Goal: Task Accomplishment & Management: Manage account settings

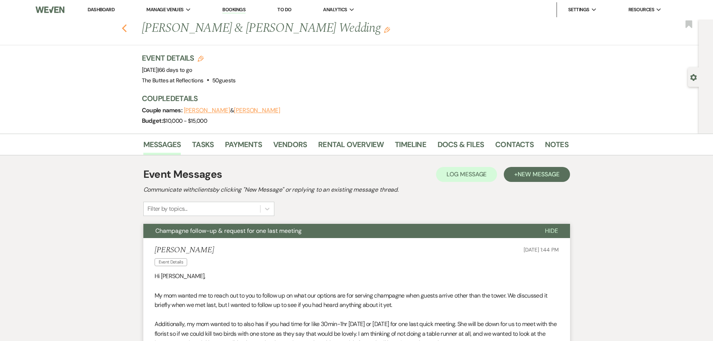
click at [127, 24] on icon "Previous" at bounding box center [125, 28] width 6 height 9
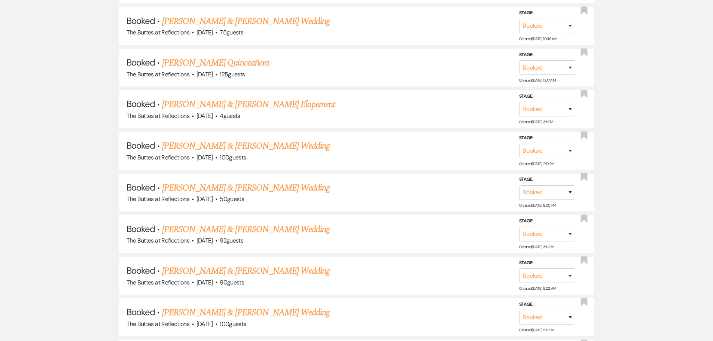
scroll to position [562, 0]
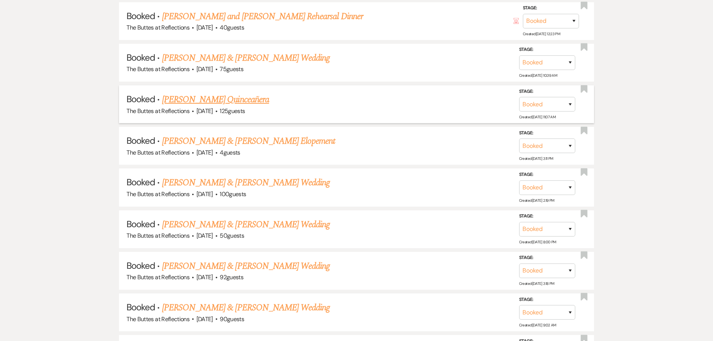
click at [217, 98] on link "[PERSON_NAME] Quinceañera" at bounding box center [215, 99] width 107 height 13
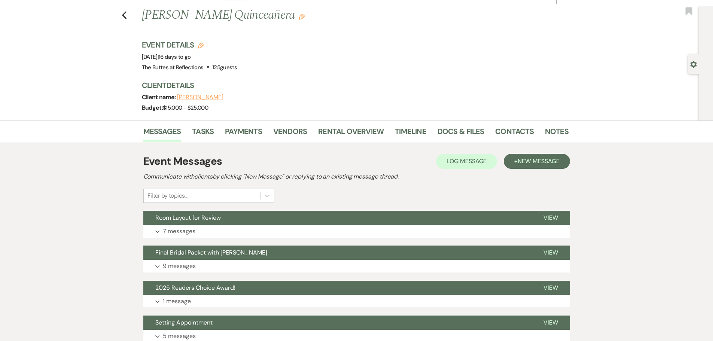
scroll to position [11, 0]
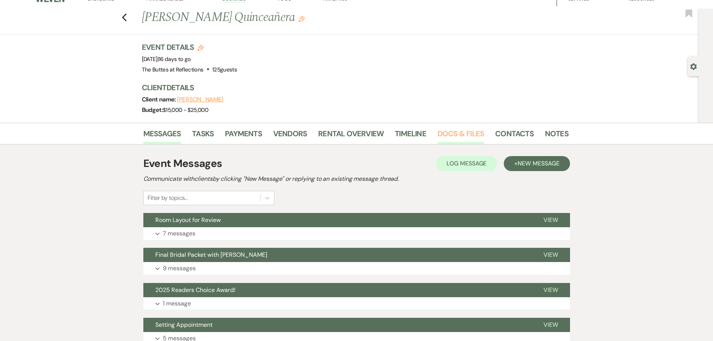
click at [452, 131] on link "Docs & Files" at bounding box center [461, 136] width 46 height 16
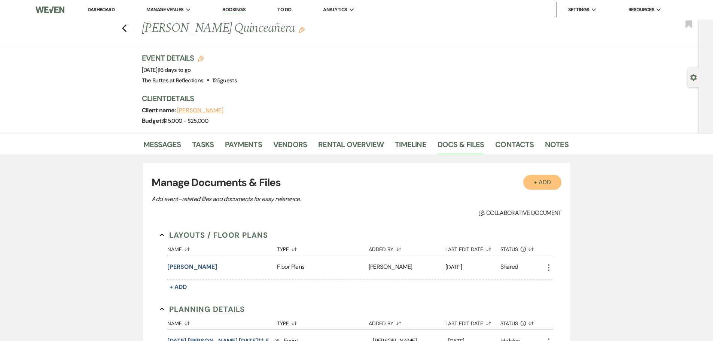
click at [539, 180] on button "+ Add" at bounding box center [542, 182] width 38 height 15
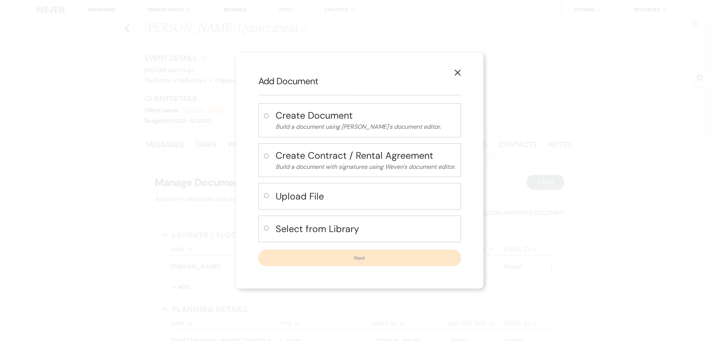
click at [266, 194] on input "radio" at bounding box center [266, 195] width 5 height 5
radio input "true"
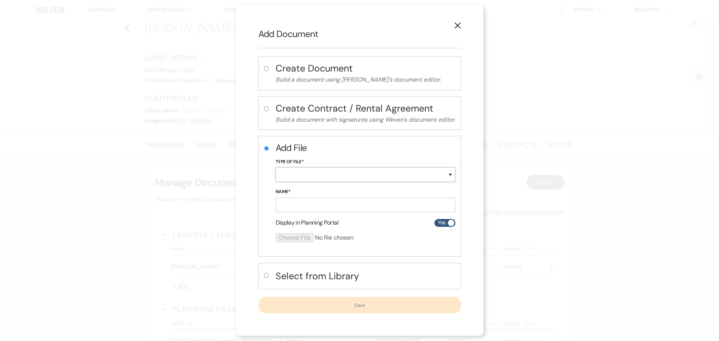
click at [285, 172] on select "Special Event Insurance Vendor Certificate of Insurance Contracts / Rental Agre…" at bounding box center [366, 174] width 180 height 15
select select "24"
click at [276, 167] on select "Special Event Insurance Vendor Certificate of Insurance Contracts / Rental Agre…" at bounding box center [366, 174] width 180 height 15
click at [284, 200] on input "Name*" at bounding box center [366, 205] width 180 height 15
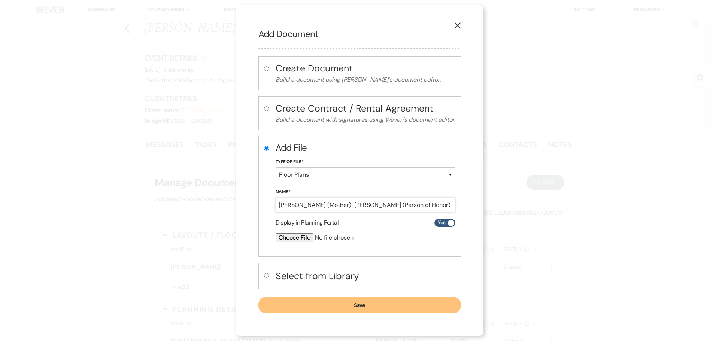
scroll to position [0, 9]
type input "[PERSON_NAME] (Mother) [PERSON_NAME] (Person of Honor)"
click at [282, 238] on input "file" at bounding box center [346, 237] width 140 height 9
type input "C:\fakepath\[PERSON_NAME] Quince [DATE] Room Layout Sample.doc"
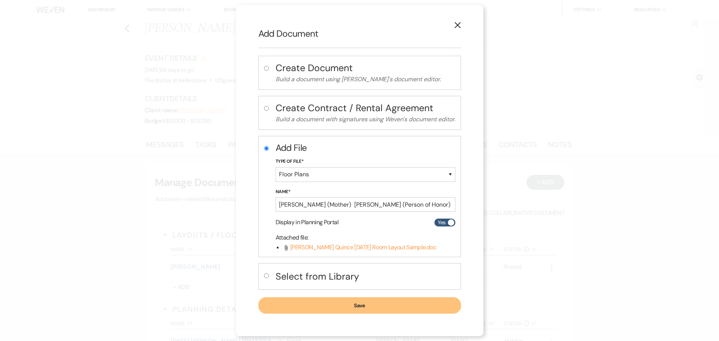
click at [283, 248] on icon "Attach File" at bounding box center [286, 248] width 6 height 6
click at [285, 249] on use at bounding box center [286, 248] width 3 height 6
click at [283, 249] on icon "Attach File" at bounding box center [286, 248] width 6 height 6
click at [290, 248] on span "[PERSON_NAME] Quince [DATE] Room Layout Sample.doc" at bounding box center [363, 247] width 146 height 8
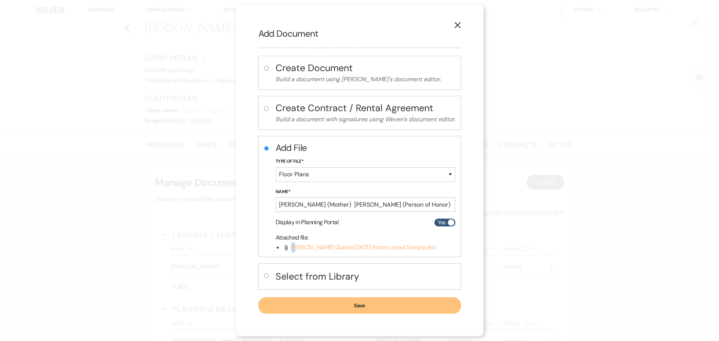
click at [290, 248] on span "[PERSON_NAME] Quince [DATE] Room Layout Sample.doc" at bounding box center [363, 247] width 146 height 8
click at [347, 302] on button "Save" at bounding box center [359, 305] width 203 height 16
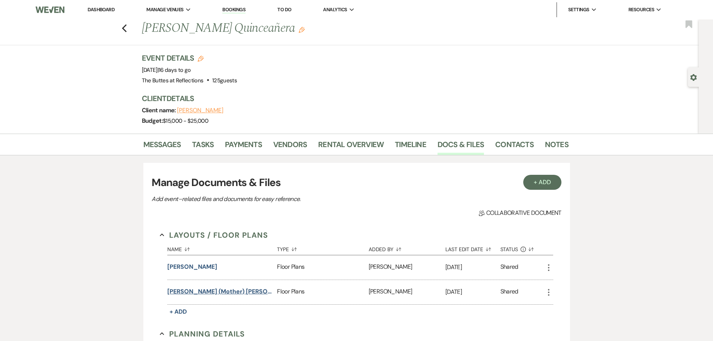
click at [247, 291] on button "[PERSON_NAME] (Mother) [PERSON_NAME] (Person of Honor)" at bounding box center [220, 291] width 107 height 9
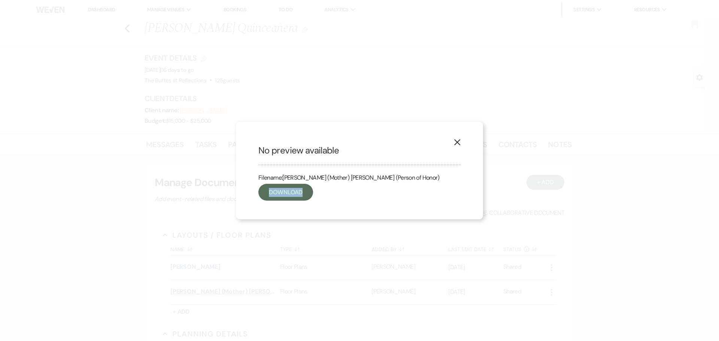
click at [247, 291] on div "X No preview available Filename: [PERSON_NAME] (Mother) [PERSON_NAME] (Person o…" at bounding box center [359, 170] width 719 height 341
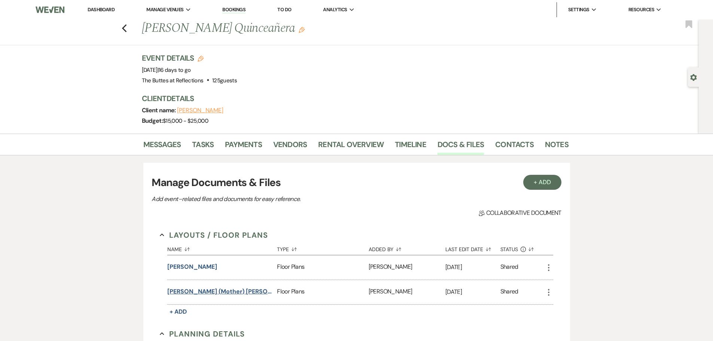
click at [249, 288] on button "[PERSON_NAME] (Mother) [PERSON_NAME] (Person of Honor)" at bounding box center [220, 291] width 107 height 9
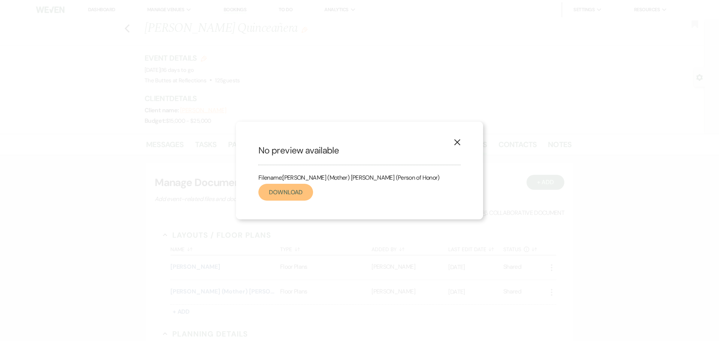
click at [276, 187] on link "Download" at bounding box center [285, 192] width 55 height 17
click at [456, 142] on use "button" at bounding box center [457, 142] width 6 height 6
